Goal: Task Accomplishment & Management: Use online tool/utility

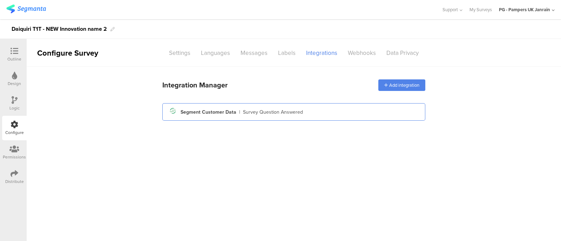
click at [216, 112] on div "Segment Customer Data" at bounding box center [208, 112] width 56 height 7
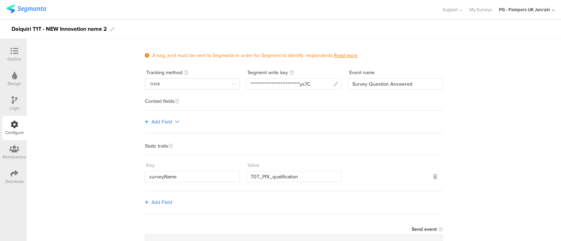
scroll to position [43, 0]
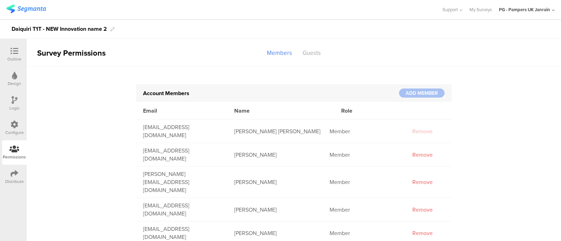
click at [10, 126] on div "Configure" at bounding box center [14, 128] width 25 height 25
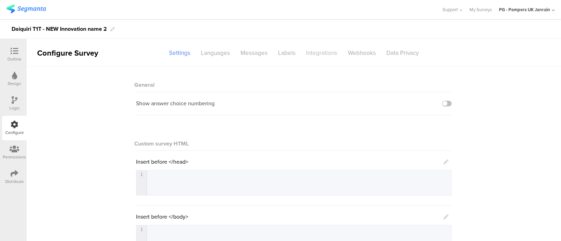
click at [313, 49] on div "Integrations" at bounding box center [322, 53] width 42 height 12
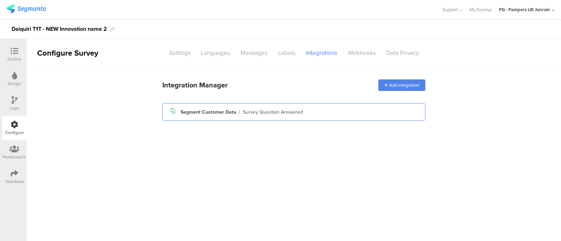
click at [246, 107] on div "Segment icon Created with Sketch. Segment Customer Data | Survey Question Answe…" at bounding box center [294, 112] width 252 height 12
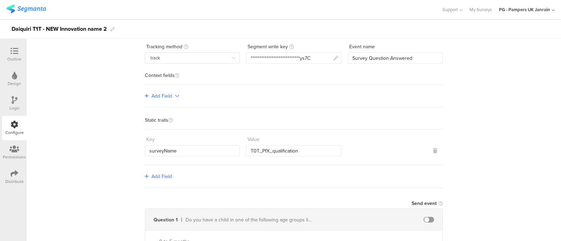
scroll to position [87, 0]
